Goal: Transaction & Acquisition: Purchase product/service

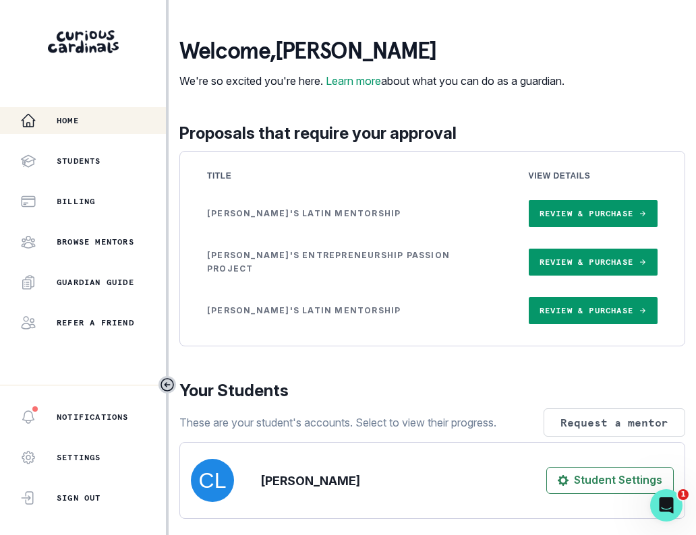
click at [561, 276] on link "Review & Purchase" at bounding box center [592, 262] width 129 height 27
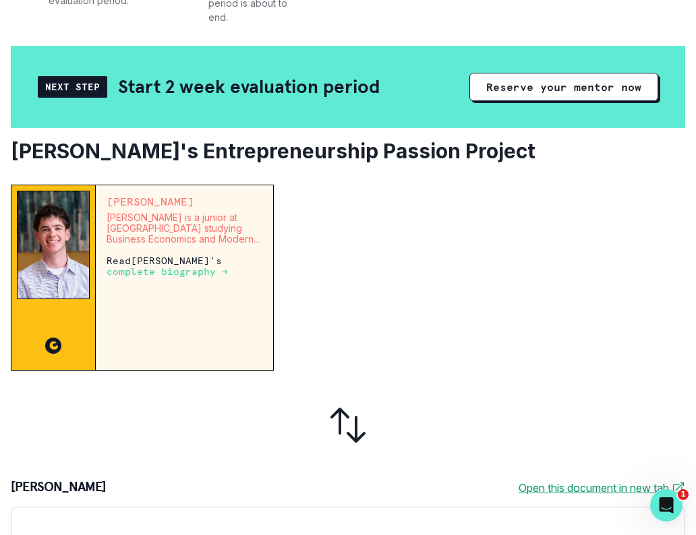
scroll to position [245, 0]
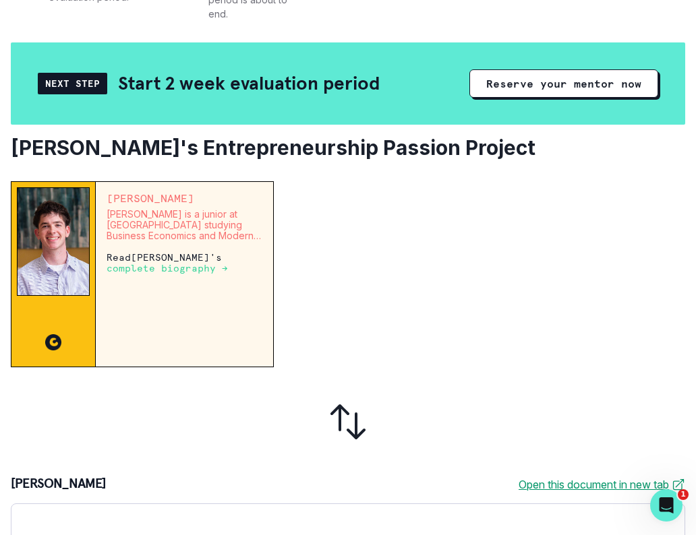
click at [171, 272] on p "complete biography →" at bounding box center [167, 268] width 121 height 11
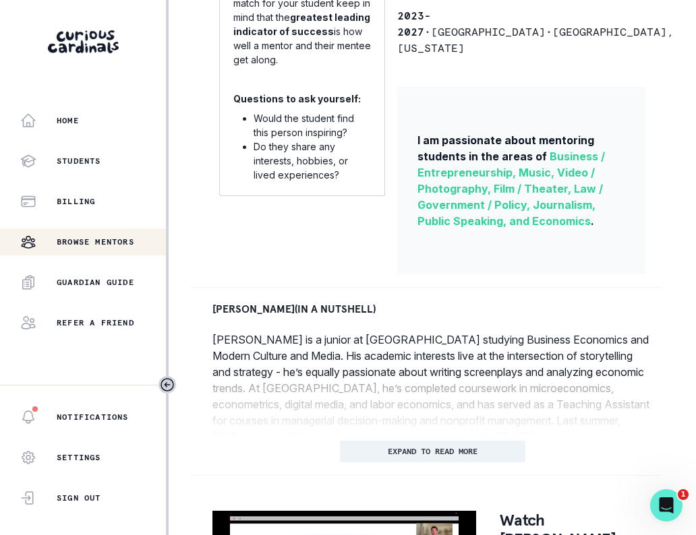
scroll to position [455, 0]
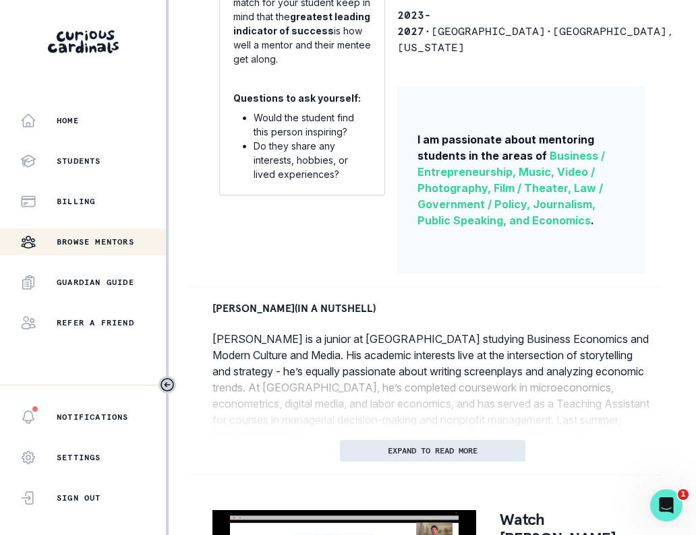
click at [388, 446] on p "EXPAND TO READ MORE" at bounding box center [433, 450] width 90 height 9
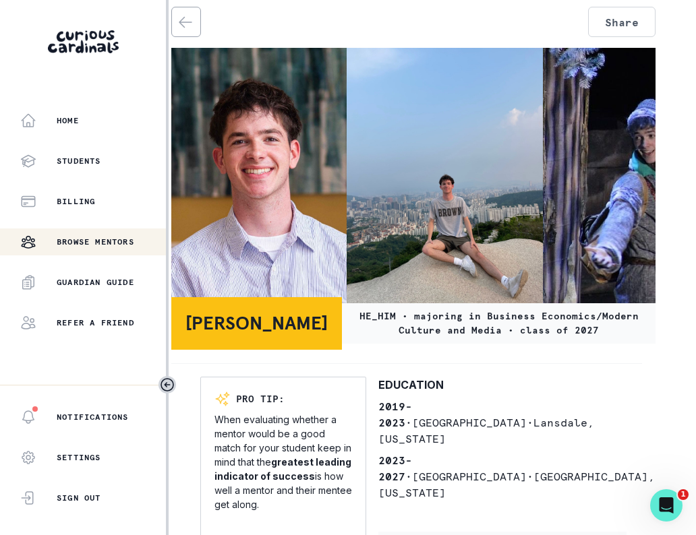
scroll to position [9, 0]
